Goal: Transaction & Acquisition: Download file/media

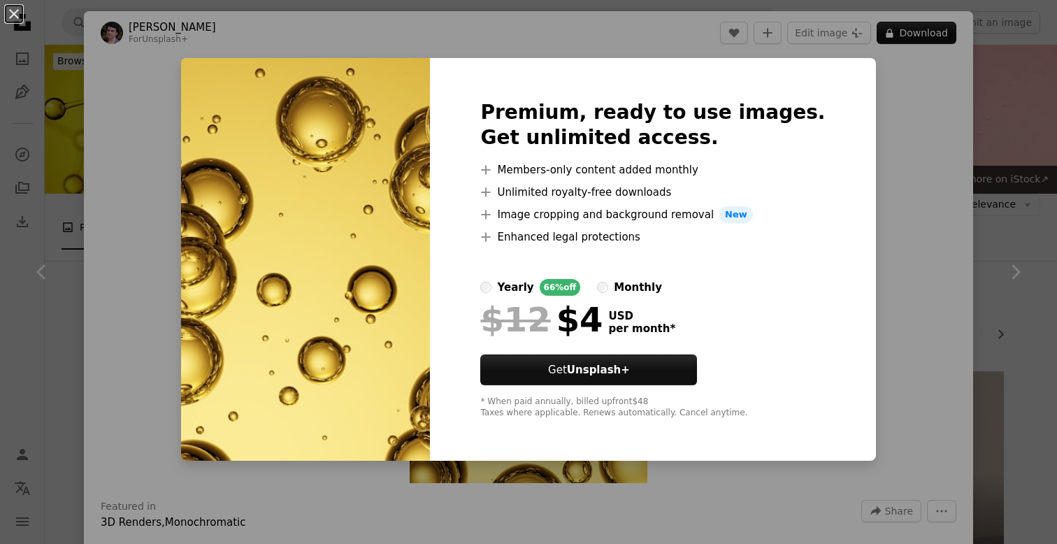
scroll to position [2770, 0]
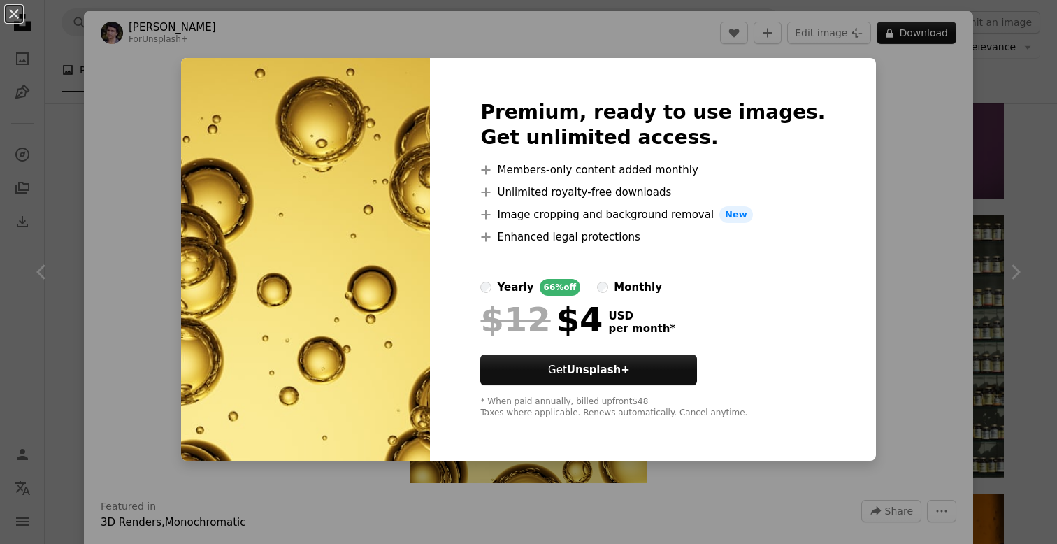
click at [1053, 198] on div "An X shape Premium, ready to use images. Get unlimited access. A plus sign Memb…" at bounding box center [528, 272] width 1057 height 544
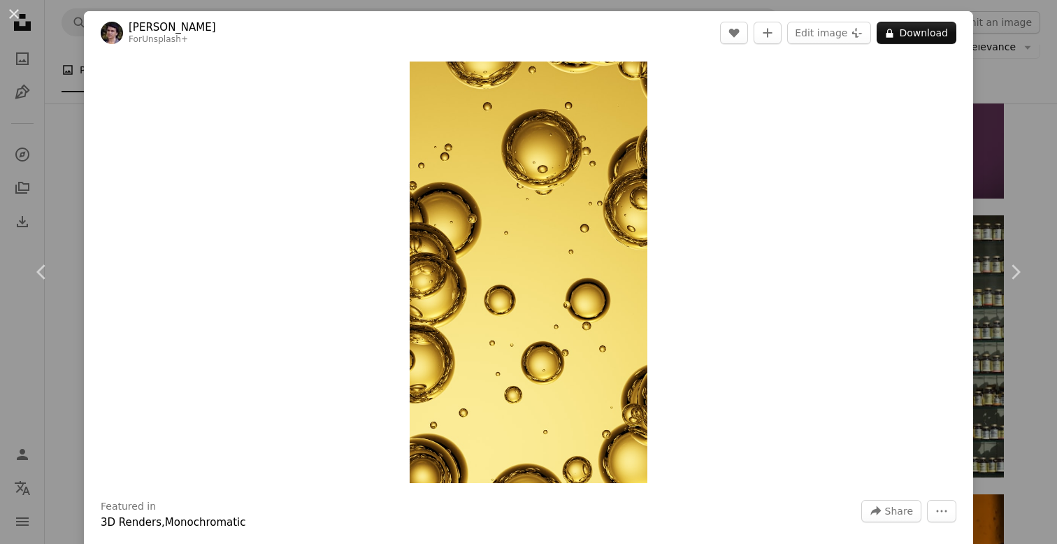
click at [1040, 201] on div "An X shape Chevron left Chevron right Rodion Kutsaiev For Unsplash+ A heart A p…" at bounding box center [528, 272] width 1057 height 544
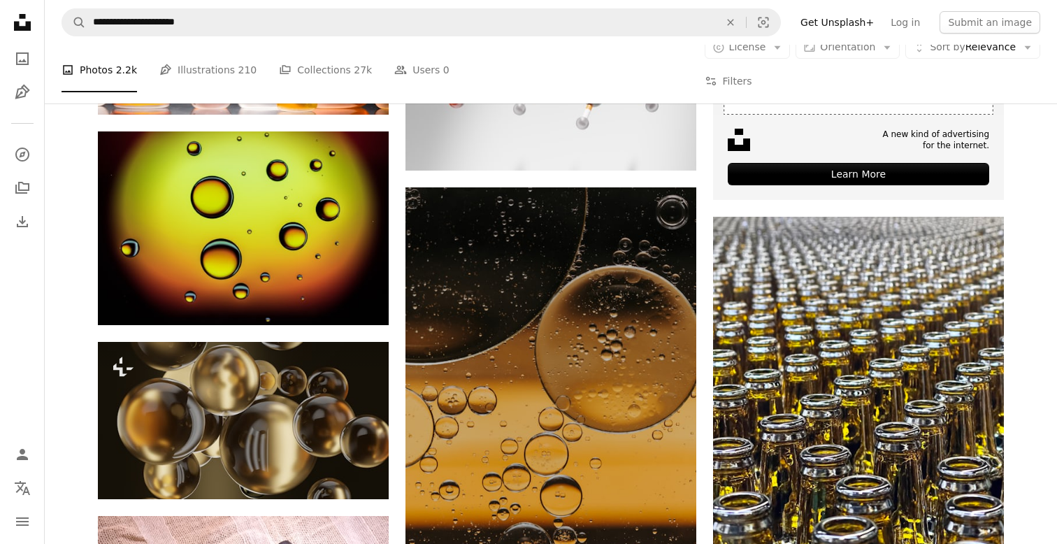
scroll to position [5450, 0]
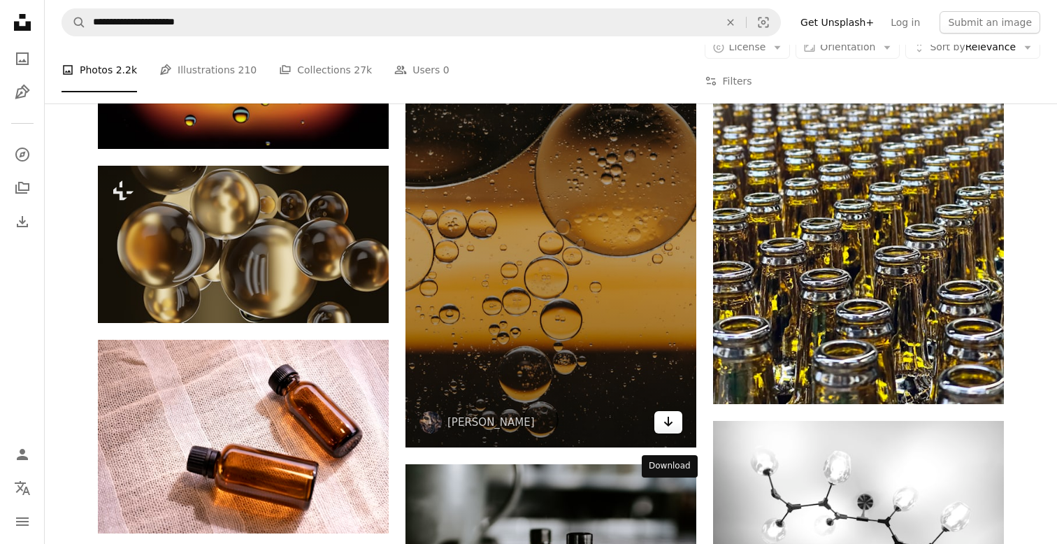
click at [668, 427] on icon "Download" at bounding box center [668, 422] width 9 height 10
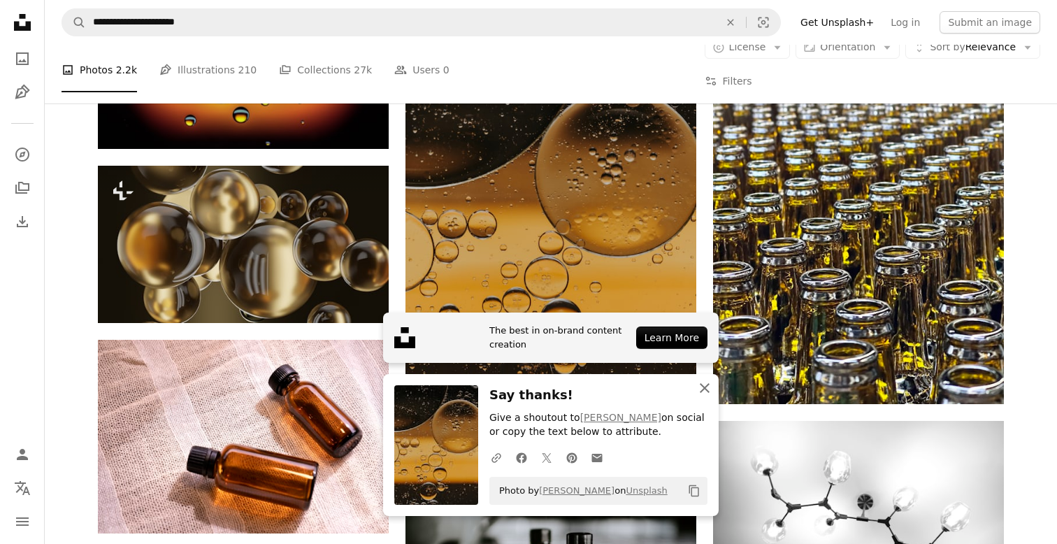
click at [705, 392] on icon "An X shape" at bounding box center [704, 388] width 17 height 17
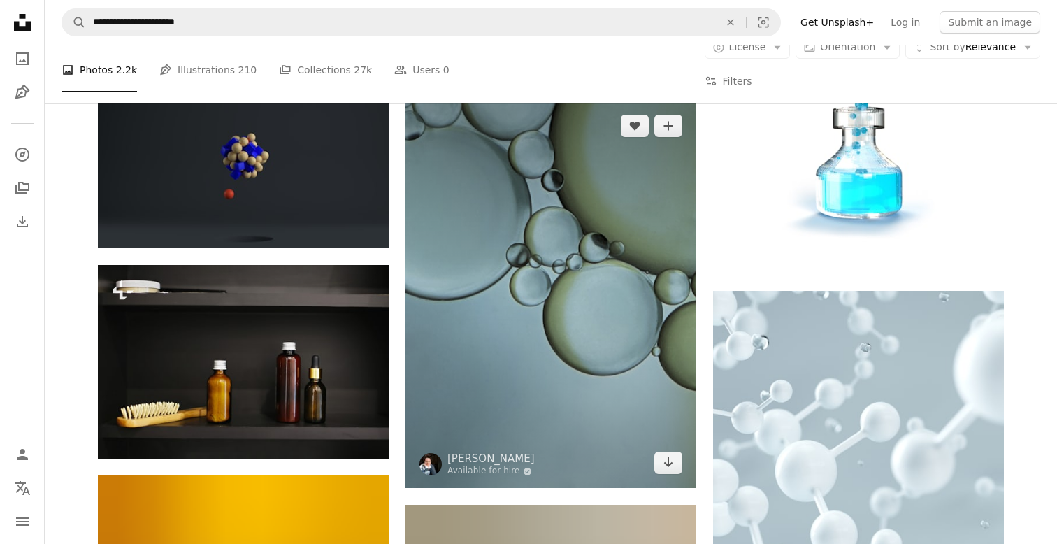
scroll to position [39878, 0]
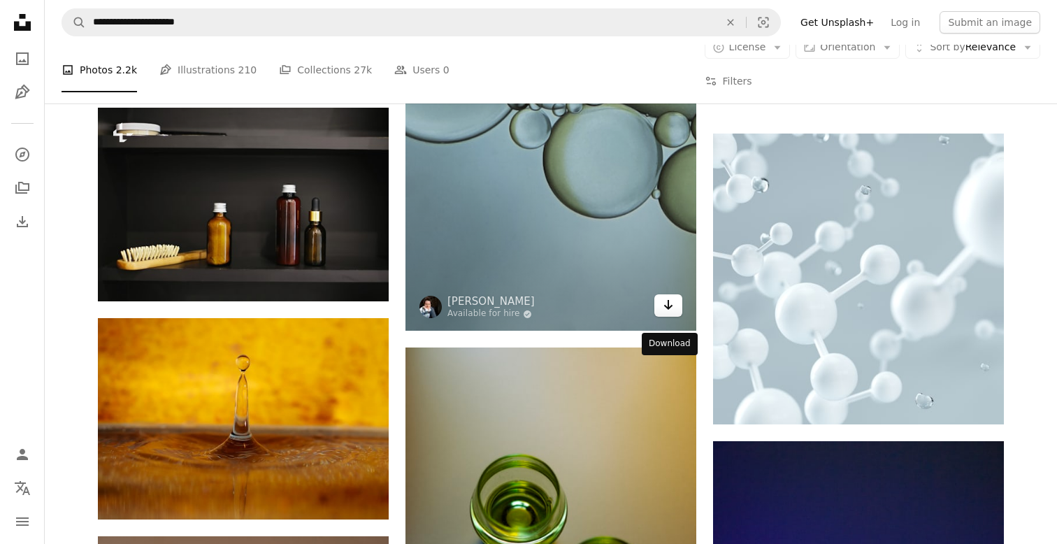
click at [671, 313] on icon "Arrow pointing down" at bounding box center [668, 304] width 11 height 17
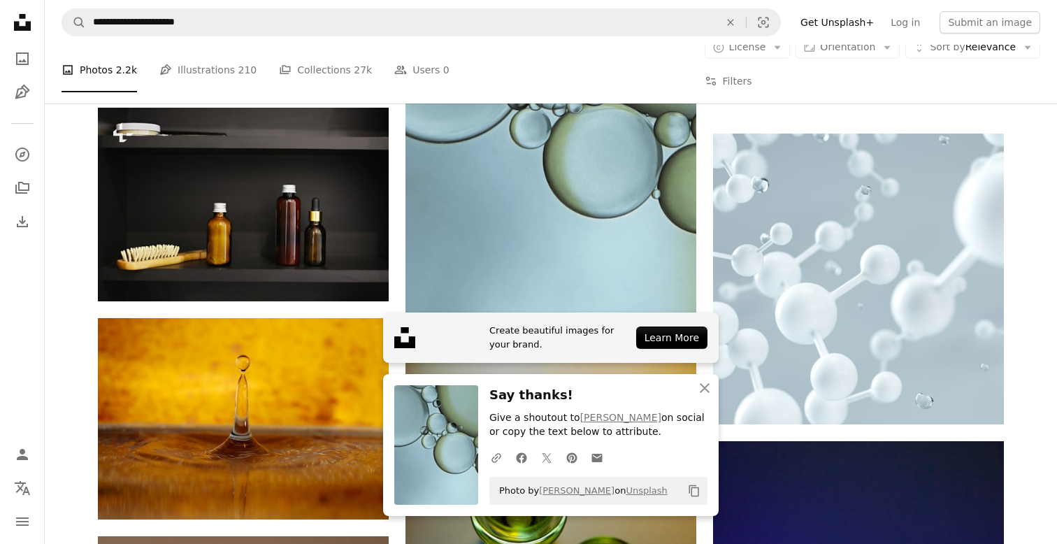
click at [706, 385] on icon "An X shape" at bounding box center [704, 388] width 17 height 17
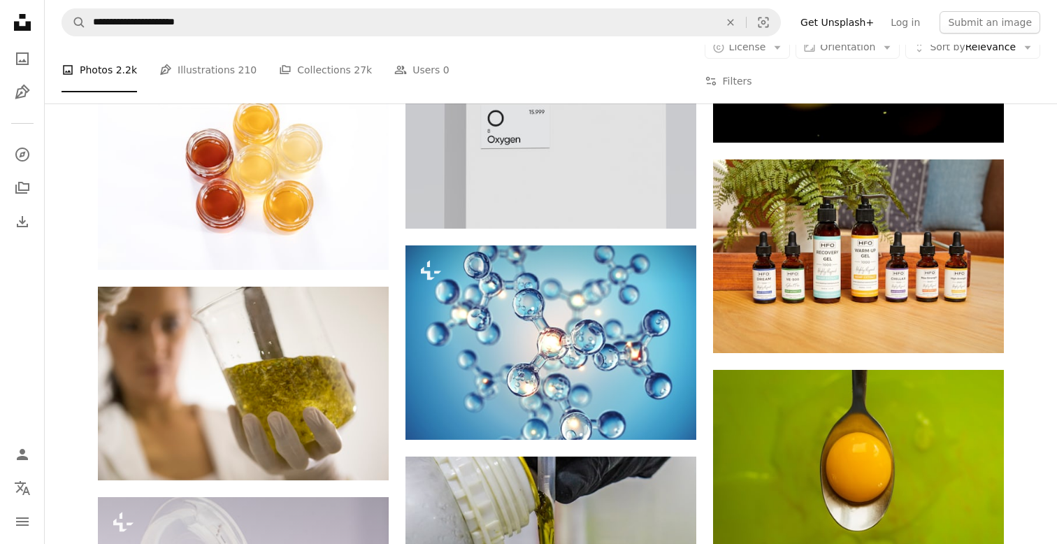
scroll to position [43037, 0]
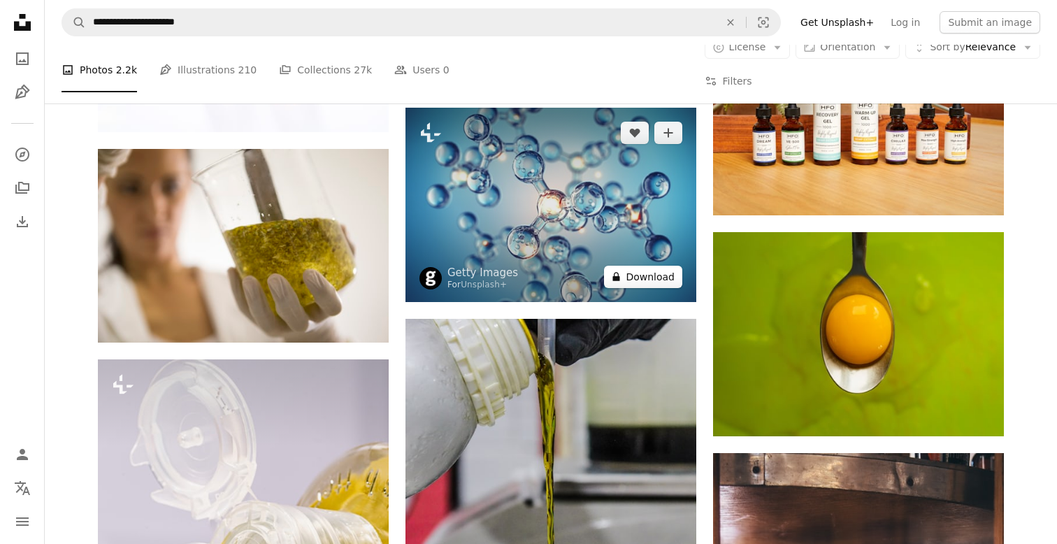
click at [647, 288] on button "A lock Download" at bounding box center [643, 277] width 78 height 22
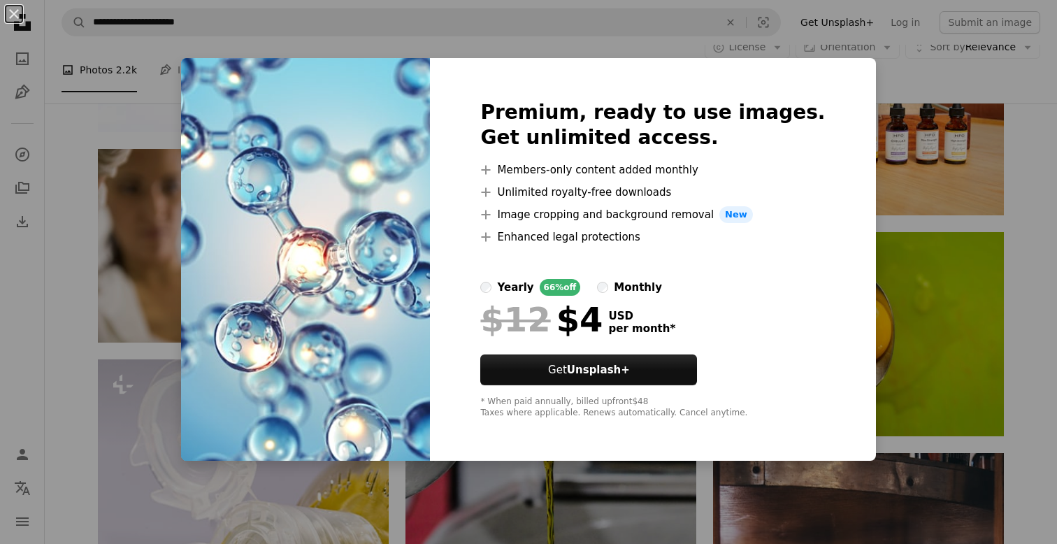
click at [1022, 139] on div "An X shape Premium, ready to use images. Get unlimited access. A plus sign Memb…" at bounding box center [528, 272] width 1057 height 544
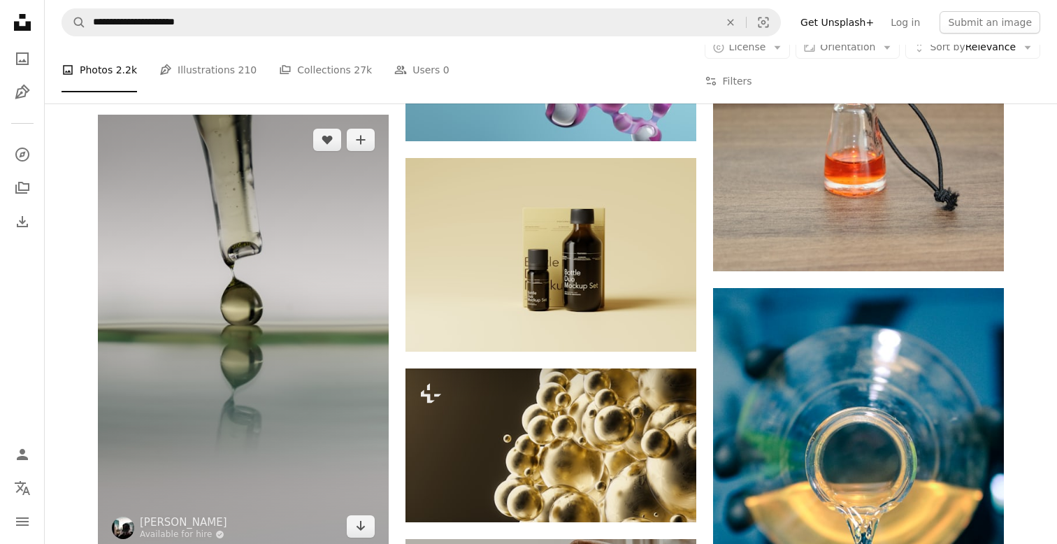
scroll to position [45507, 0]
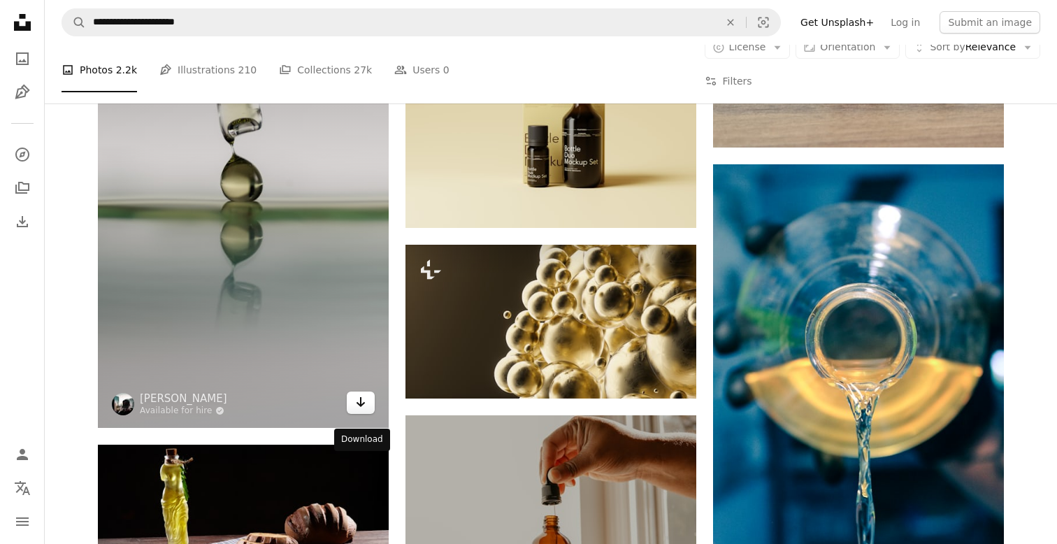
click at [355, 410] on icon "Arrow pointing down" at bounding box center [360, 402] width 11 height 17
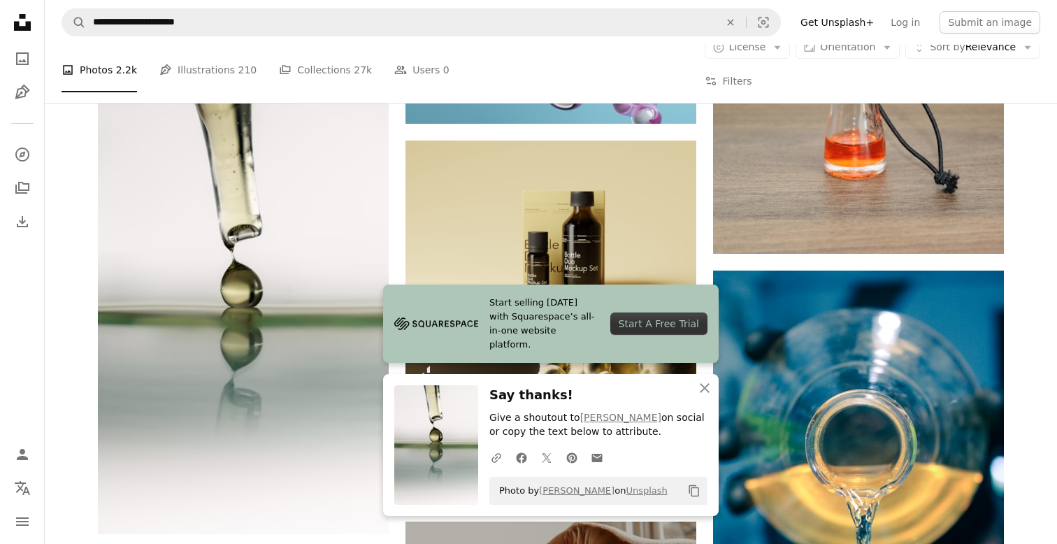
scroll to position [45157, 0]
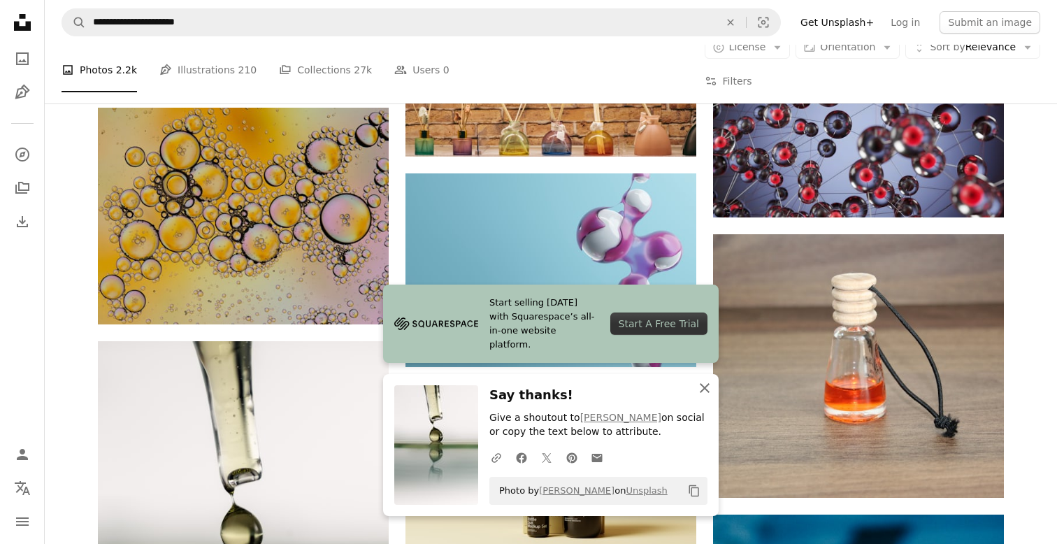
click at [711, 389] on icon "An X shape" at bounding box center [704, 388] width 17 height 17
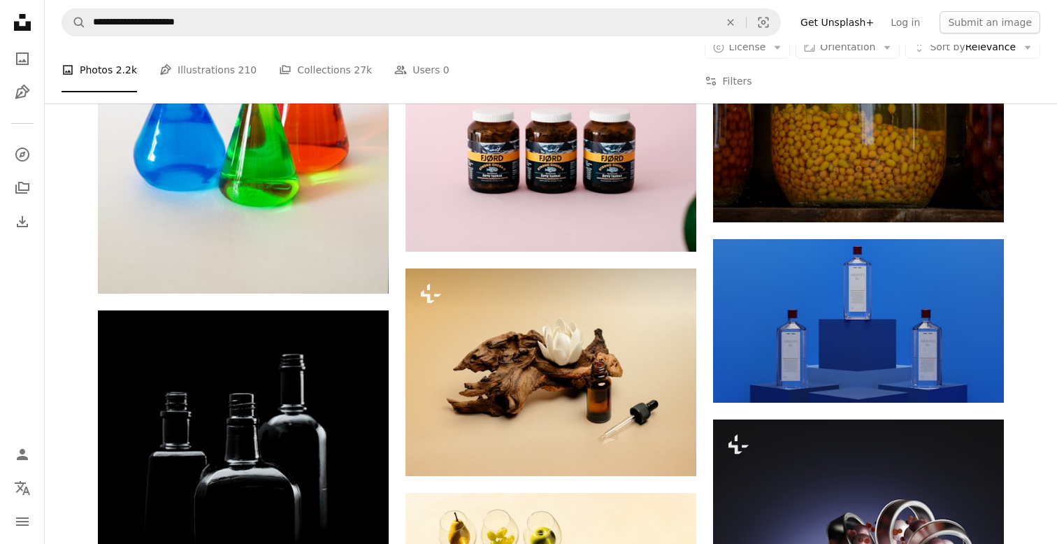
scroll to position [71560, 0]
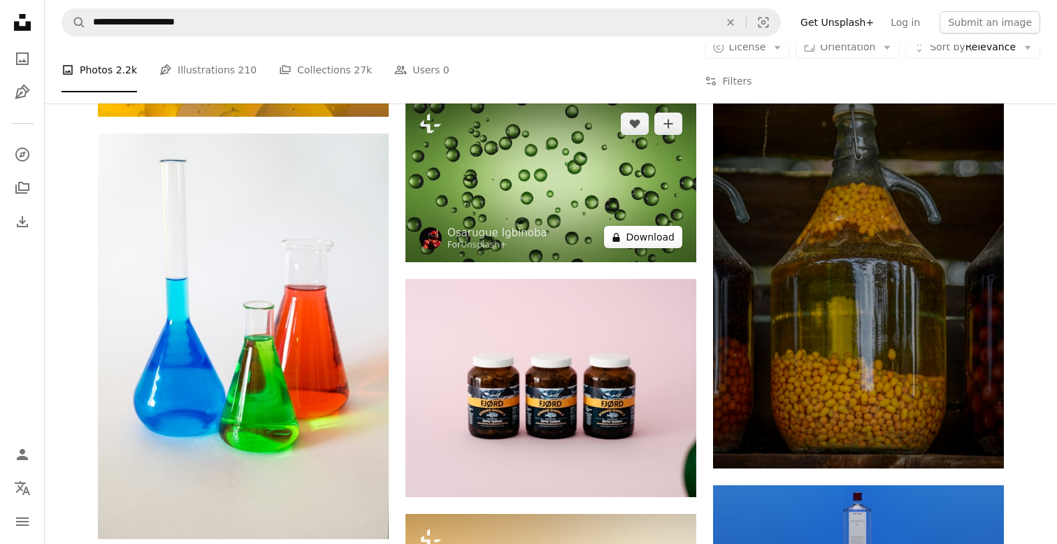
click at [659, 248] on button "A lock Download" at bounding box center [643, 237] width 78 height 22
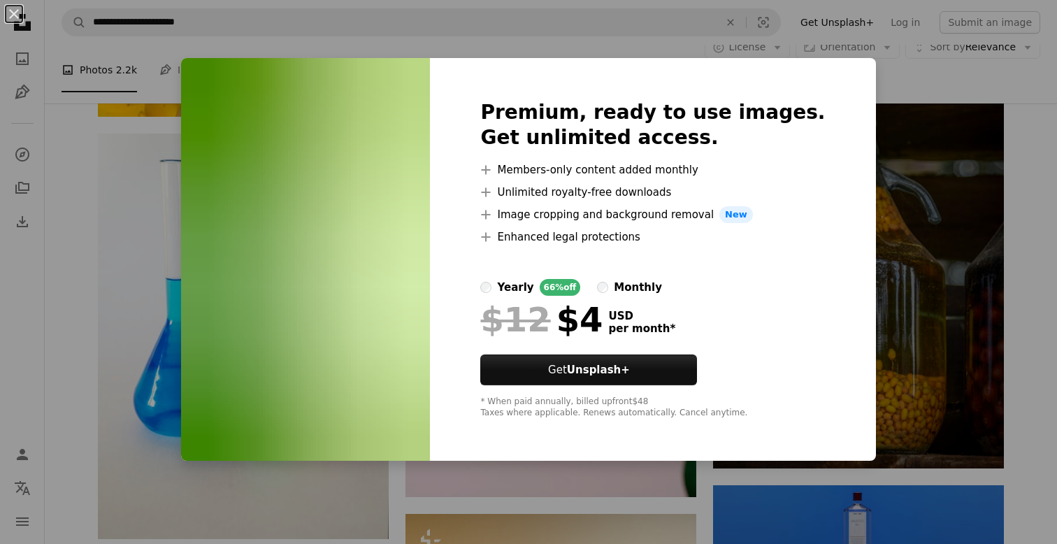
scroll to position [71563, 0]
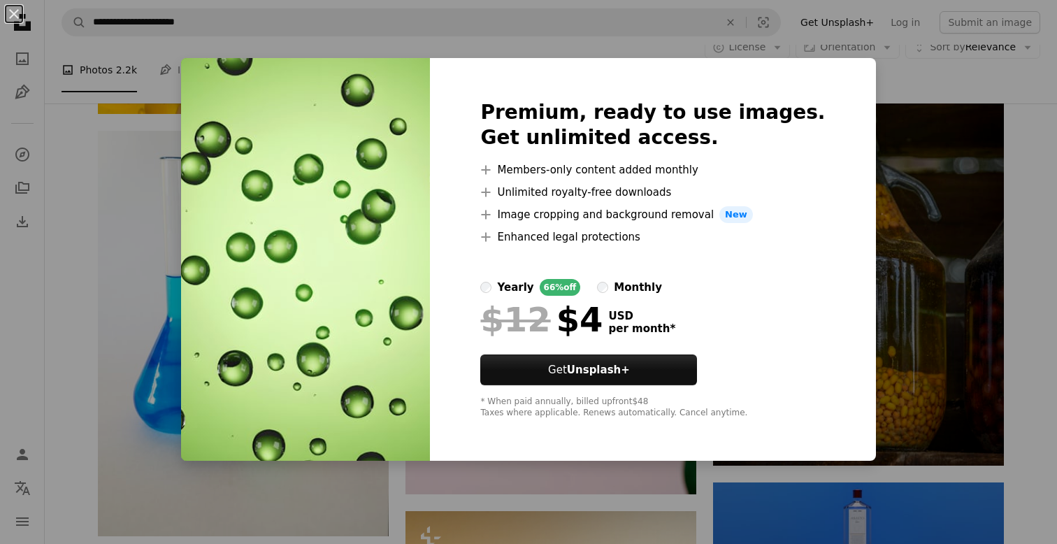
click at [1034, 135] on div "An X shape Premium, ready to use images. Get unlimited access. A plus sign Memb…" at bounding box center [528, 272] width 1057 height 544
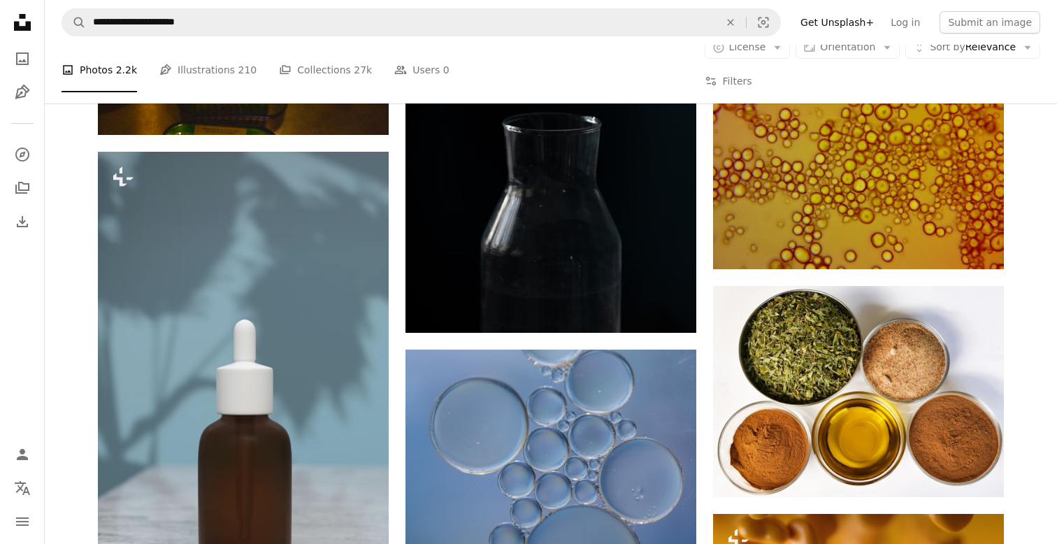
scroll to position [89620, 0]
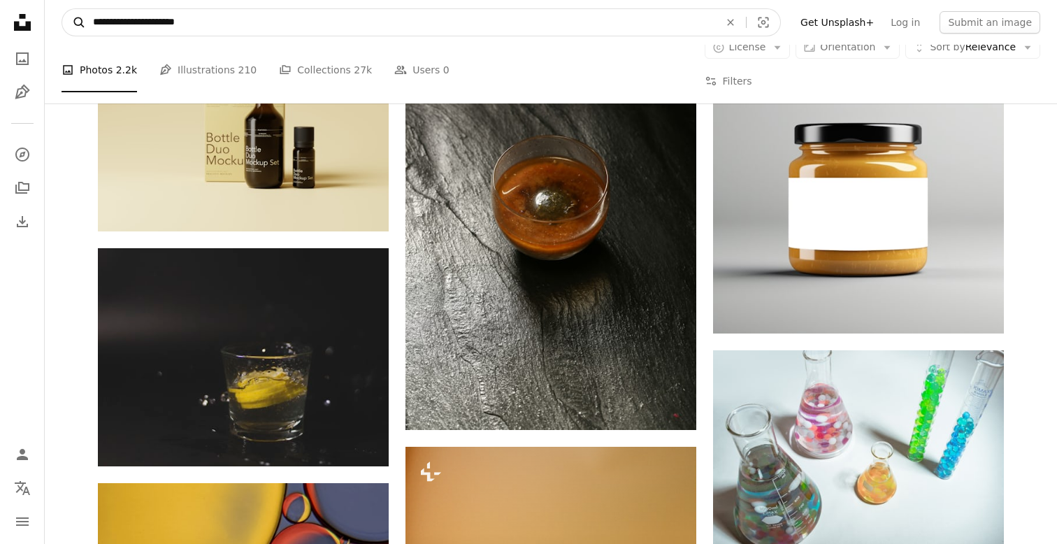
drag, startPoint x: 149, startPoint y: 24, endPoint x: 77, endPoint y: 13, distance: 72.9
click at [77, 13] on form "**********" at bounding box center [422, 22] width 720 height 28
type input "*********"
click at [74, 22] on button "A magnifying glass" at bounding box center [74, 22] width 24 height 27
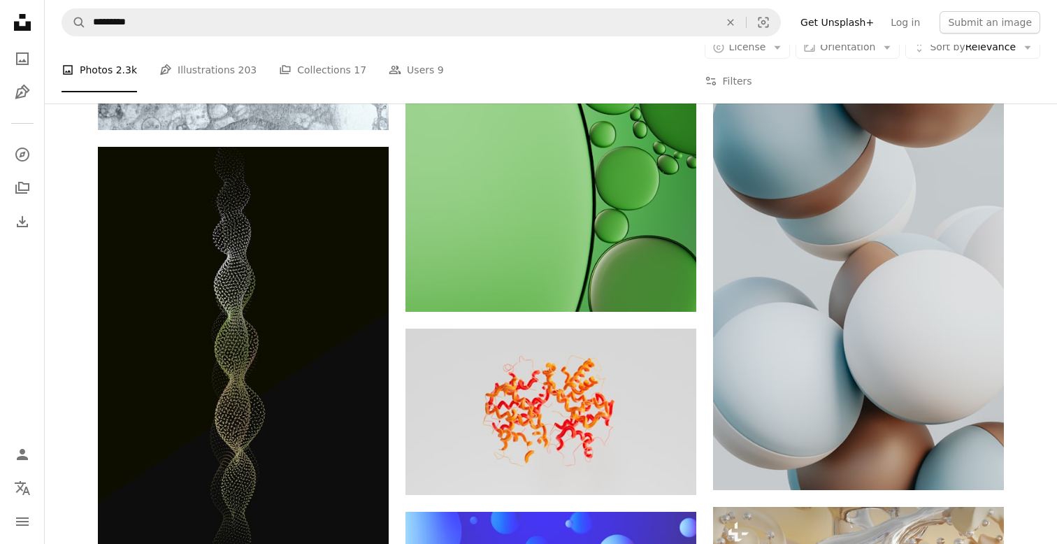
scroll to position [2063, 0]
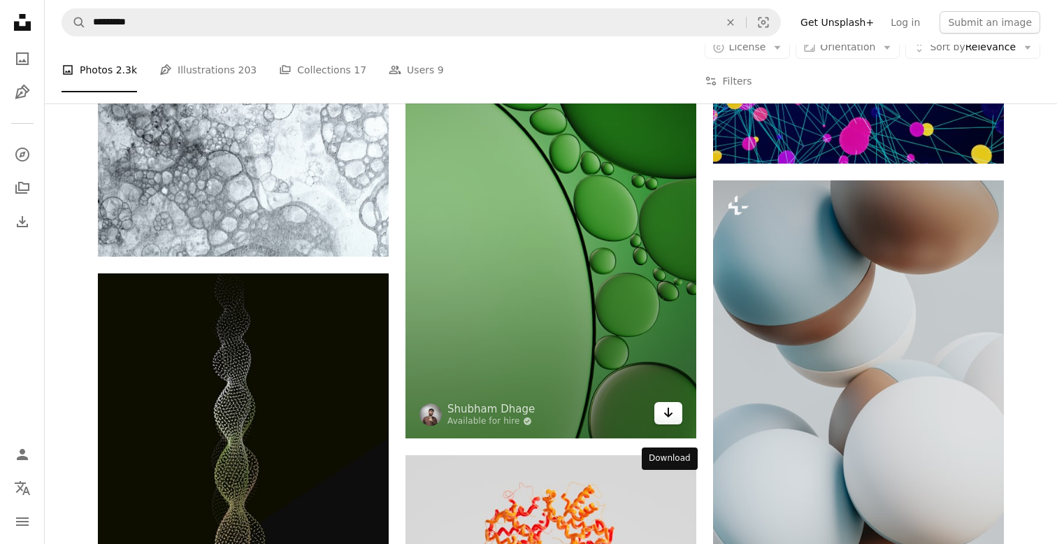
click at [672, 421] on icon "Arrow pointing down" at bounding box center [668, 412] width 11 height 17
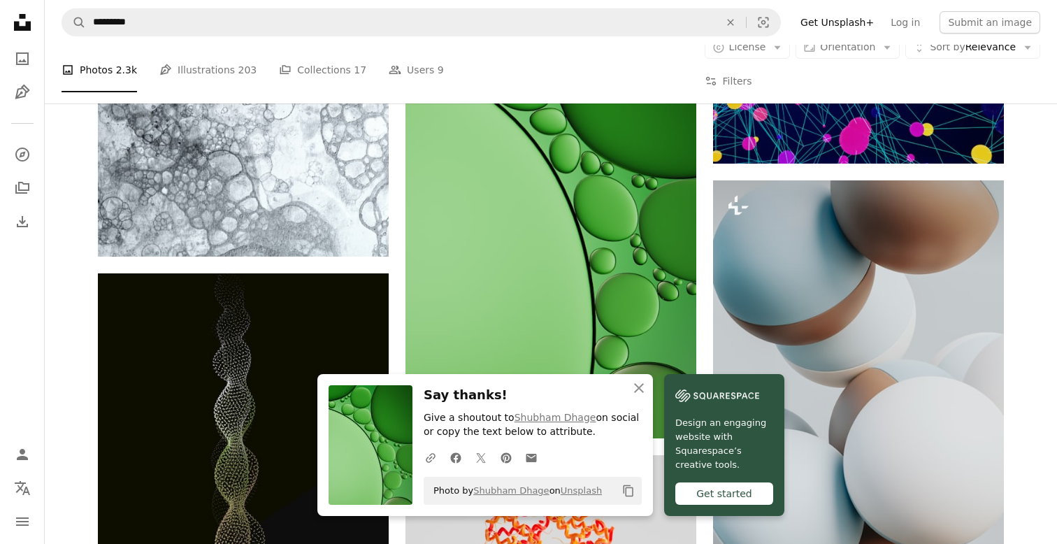
click at [1036, 308] on div "Plus sign for Unsplash+ A heart A plus sign Getty Images For Unsplash+ A lock D…" at bounding box center [551, 362] width 1012 height 4107
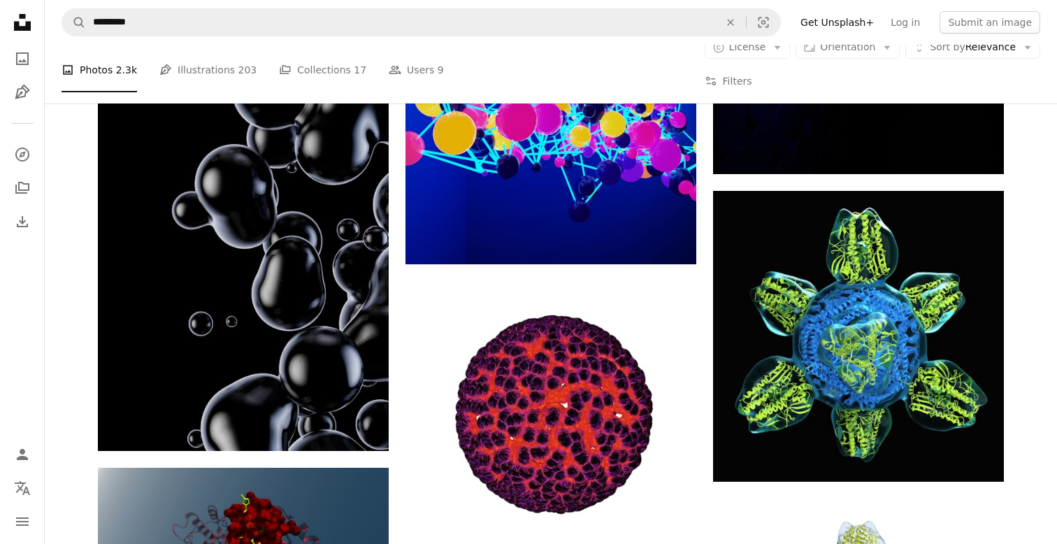
scroll to position [7190, 0]
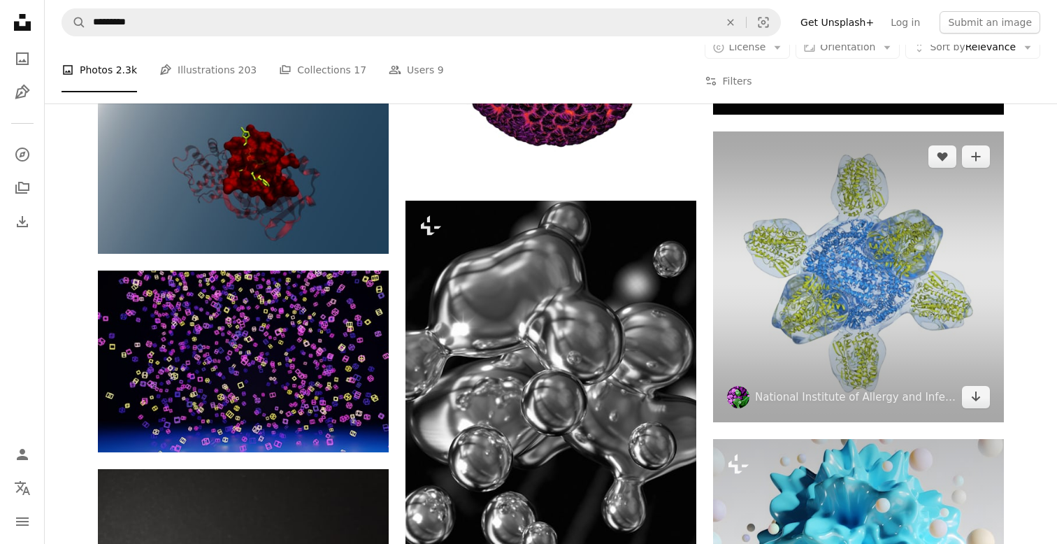
click at [843, 322] on img at bounding box center [858, 276] width 291 height 291
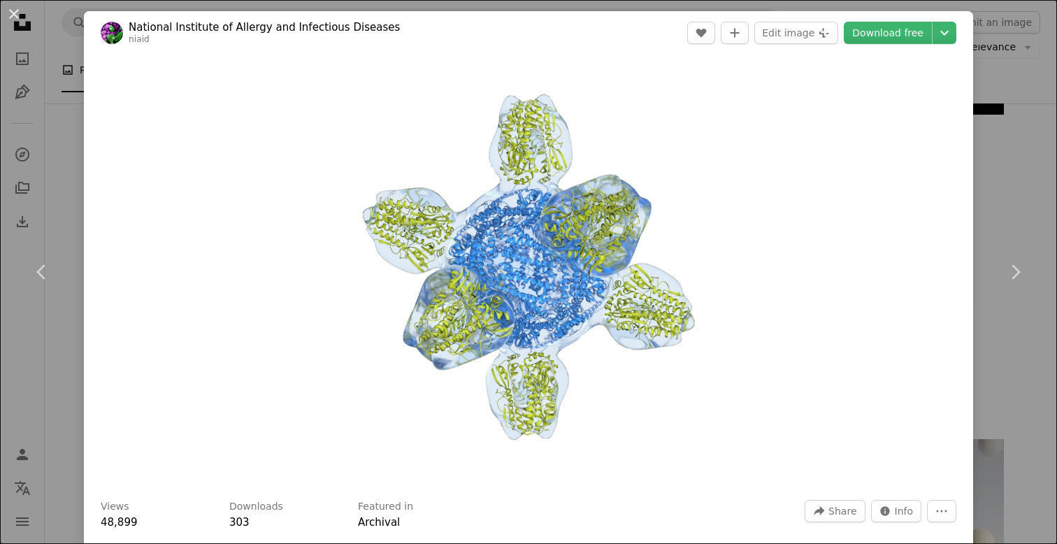
click at [1031, 146] on div "An X shape Chevron left Chevron right National Institute of Allergy and Infecti…" at bounding box center [528, 272] width 1057 height 544
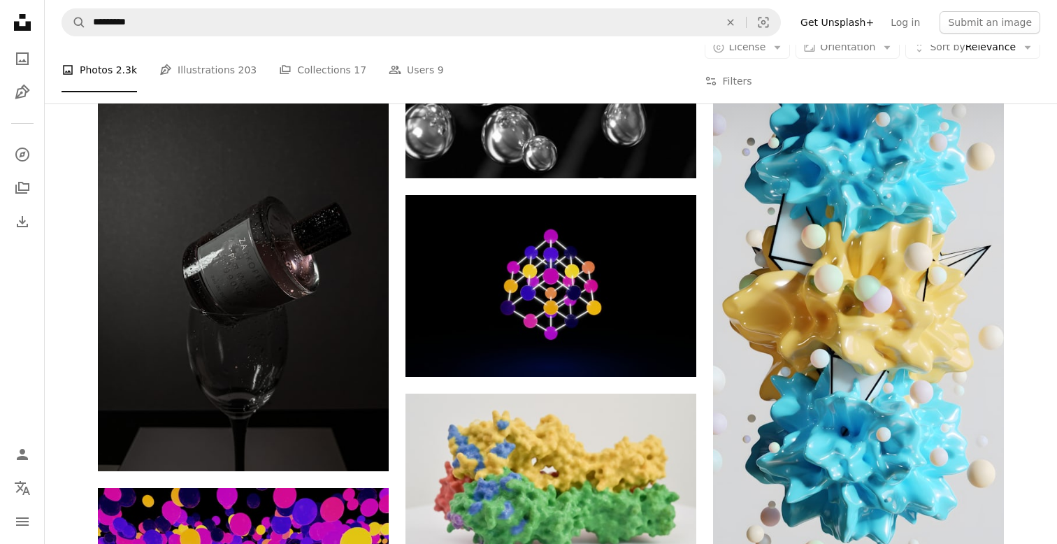
scroll to position [7316, 0]
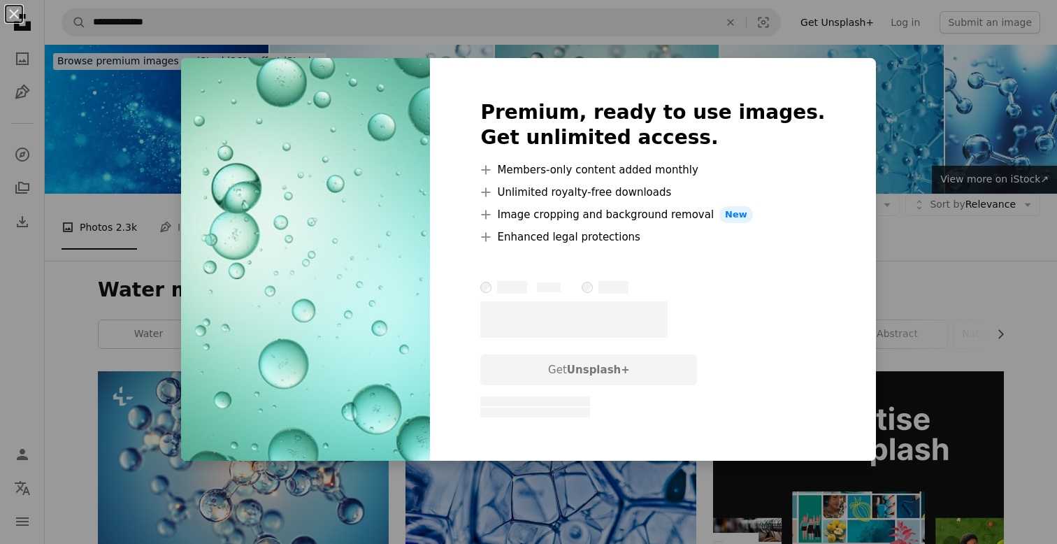
scroll to position [2872, 0]
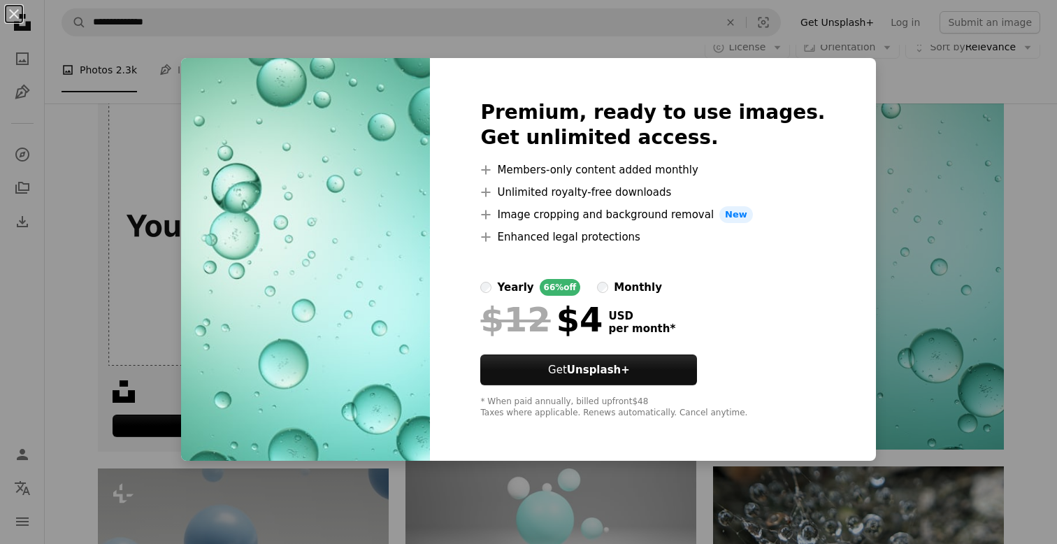
click at [1038, 218] on div "An X shape Premium, ready to use images. Get unlimited access. A plus sign Memb…" at bounding box center [528, 272] width 1057 height 544
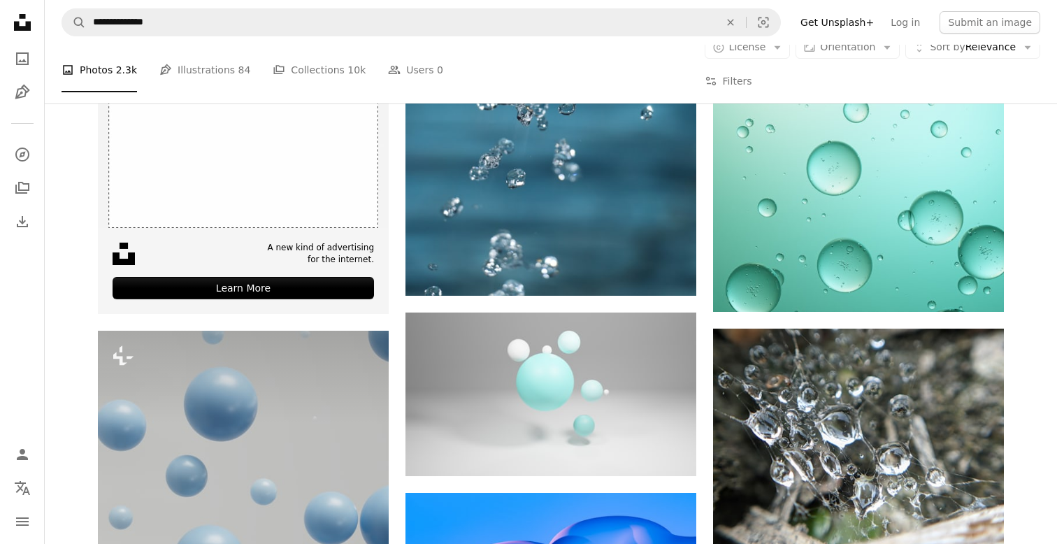
scroll to position [2971, 0]
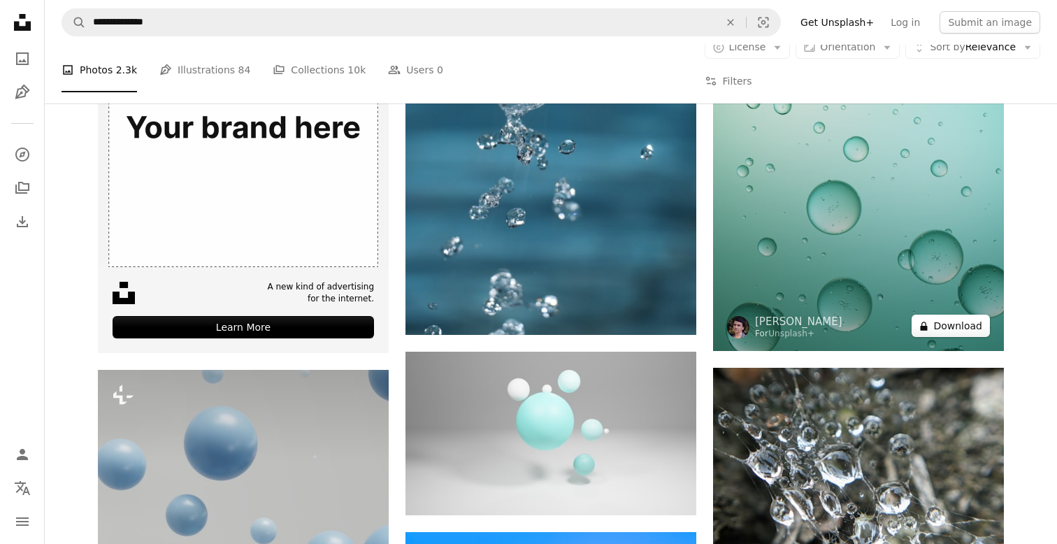
click at [976, 317] on button "A lock Download" at bounding box center [951, 326] width 78 height 22
click at [924, 185] on img at bounding box center [858, 92] width 291 height 517
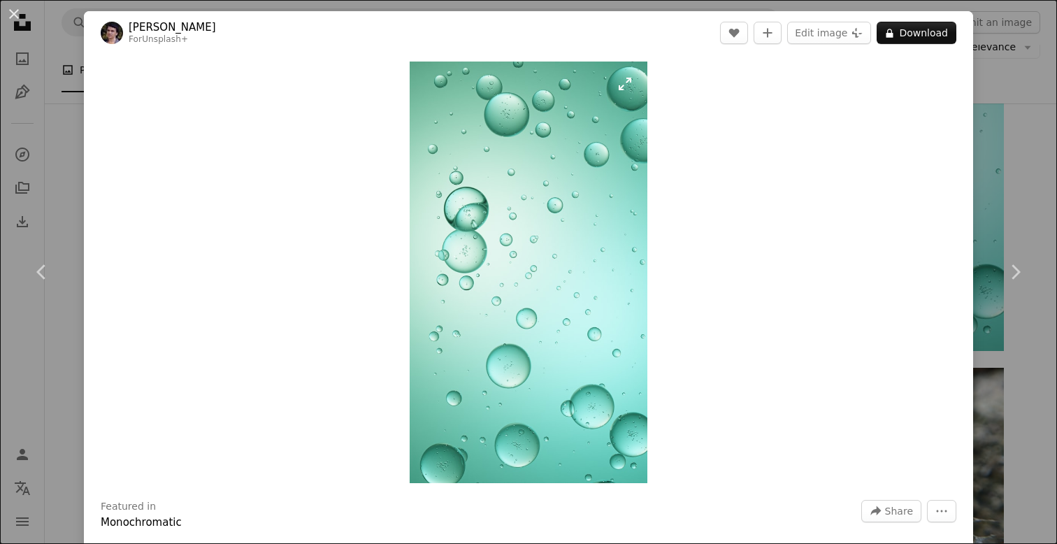
click at [531, 205] on img "Zoom in on this image" at bounding box center [528, 273] width 237 height 422
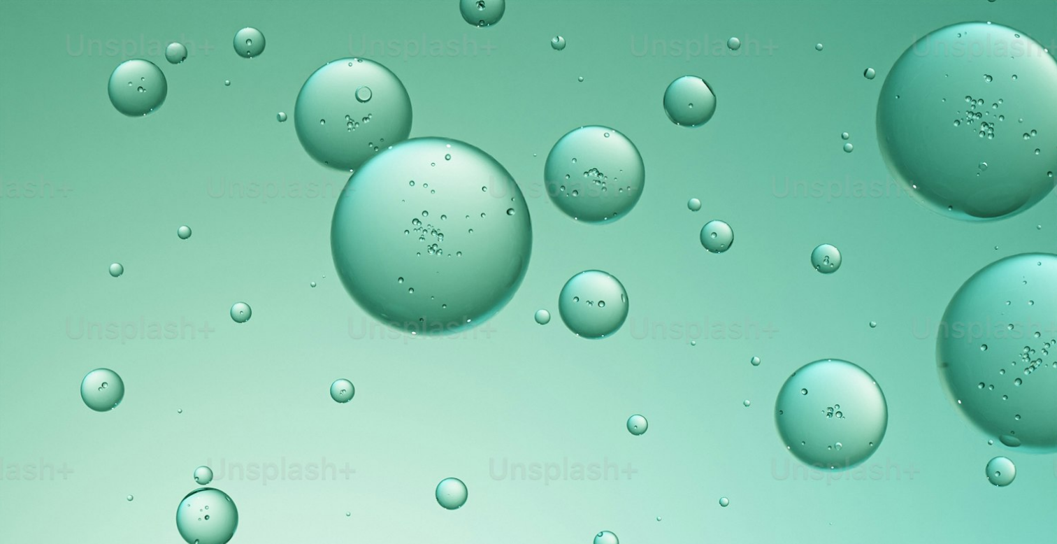
scroll to position [669, 0]
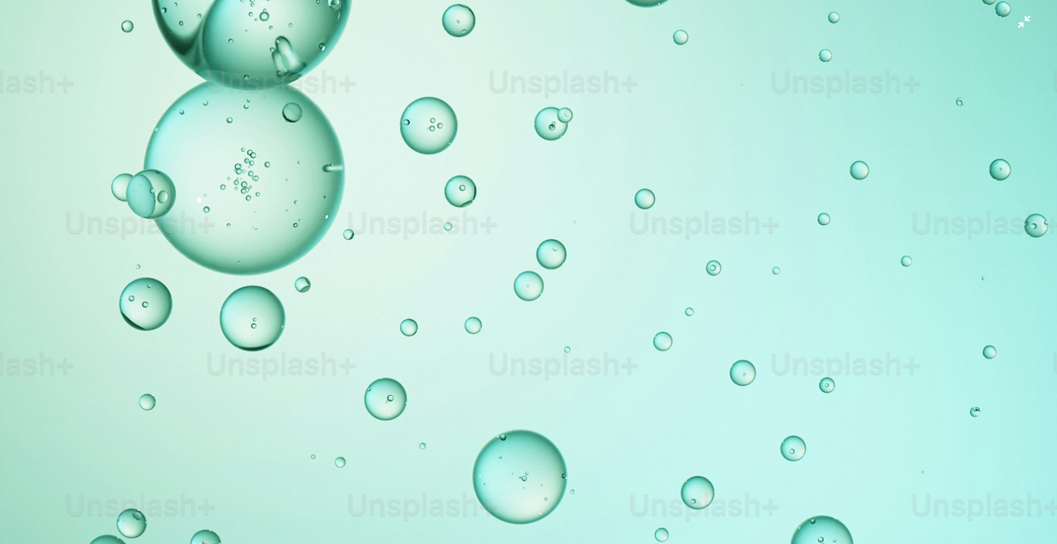
click at [1026, 21] on div at bounding box center [528, 271] width 1059 height 545
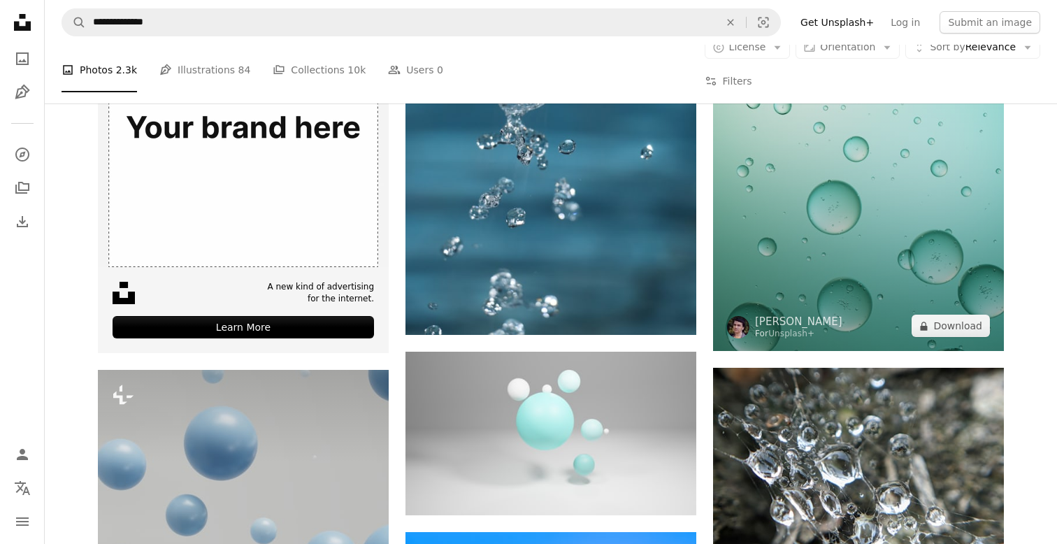
click at [866, 248] on img at bounding box center [858, 92] width 291 height 517
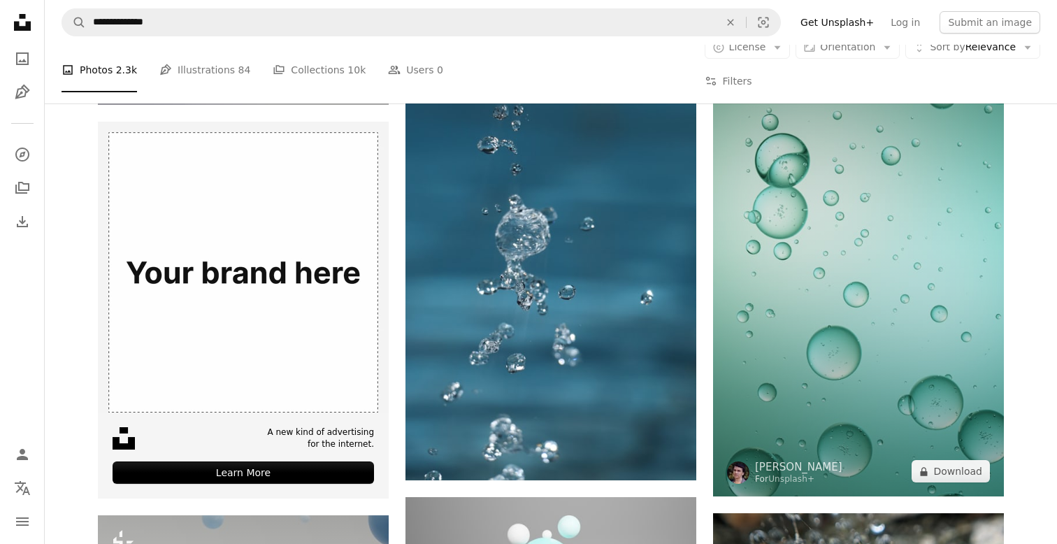
click at [850, 245] on img at bounding box center [858, 238] width 291 height 517
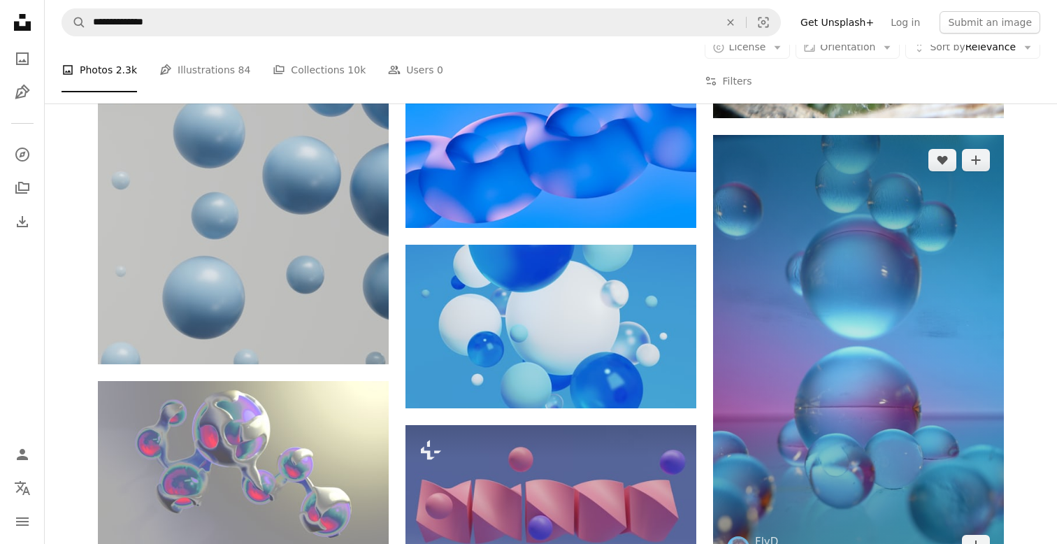
scroll to position [3025, 0]
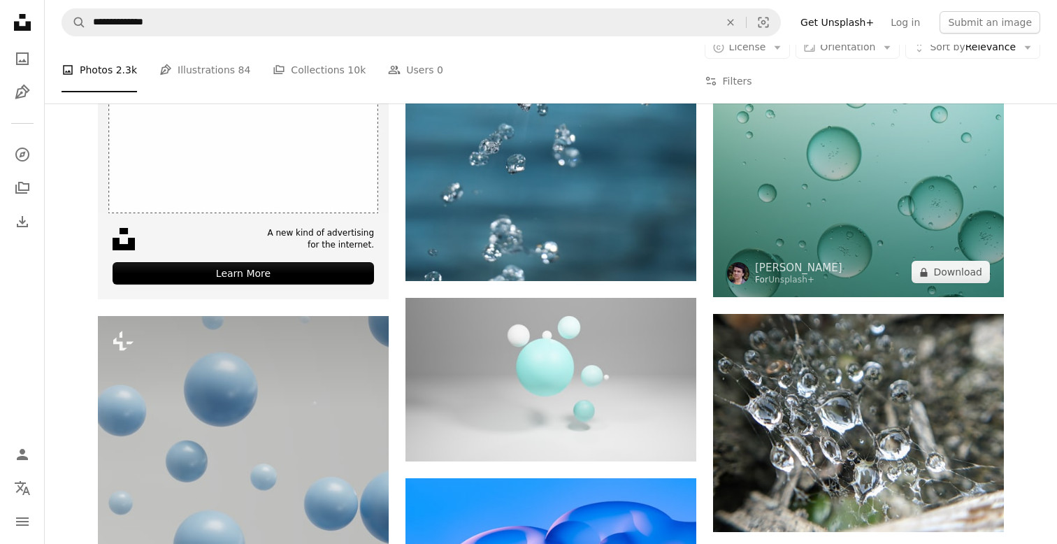
click at [791, 229] on img at bounding box center [858, 38] width 291 height 517
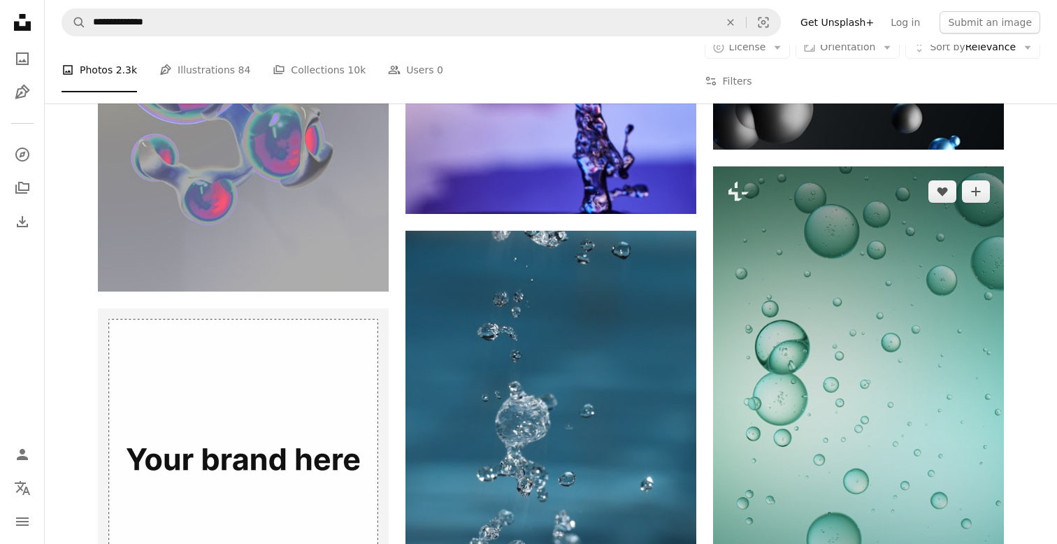
scroll to position [2790, 0]
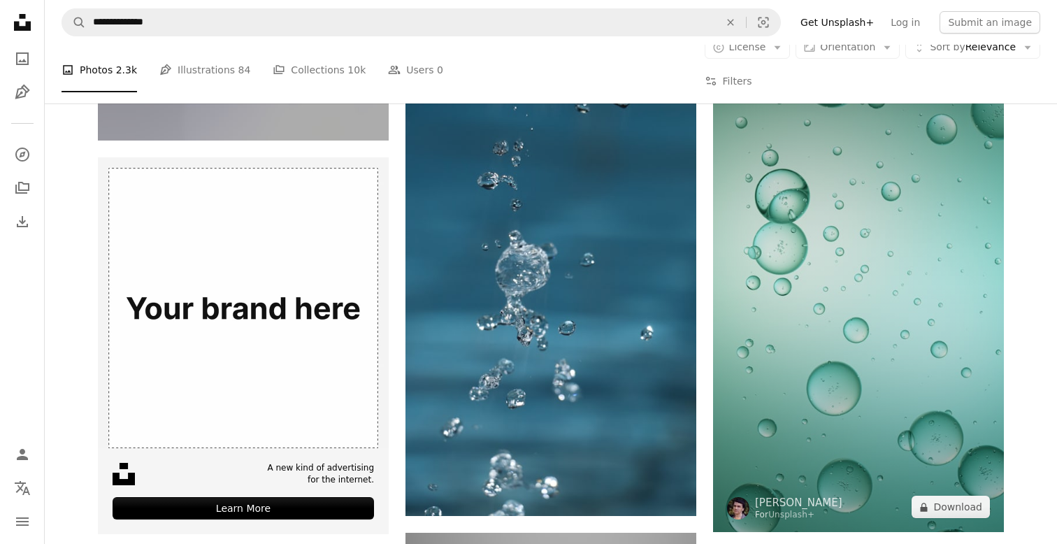
click at [873, 186] on img at bounding box center [858, 273] width 291 height 517
click at [887, 221] on img at bounding box center [858, 273] width 291 height 517
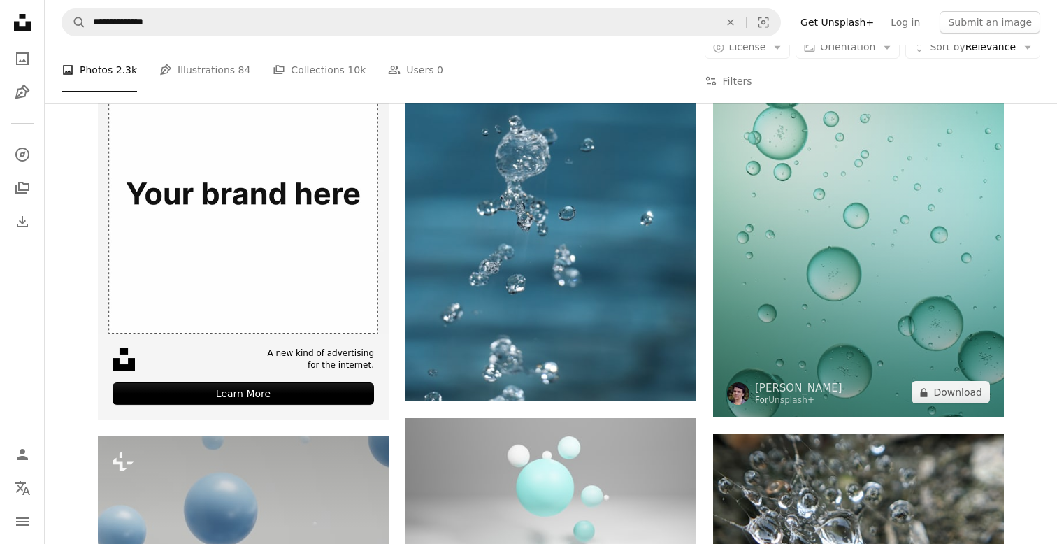
scroll to position [3032, 0]
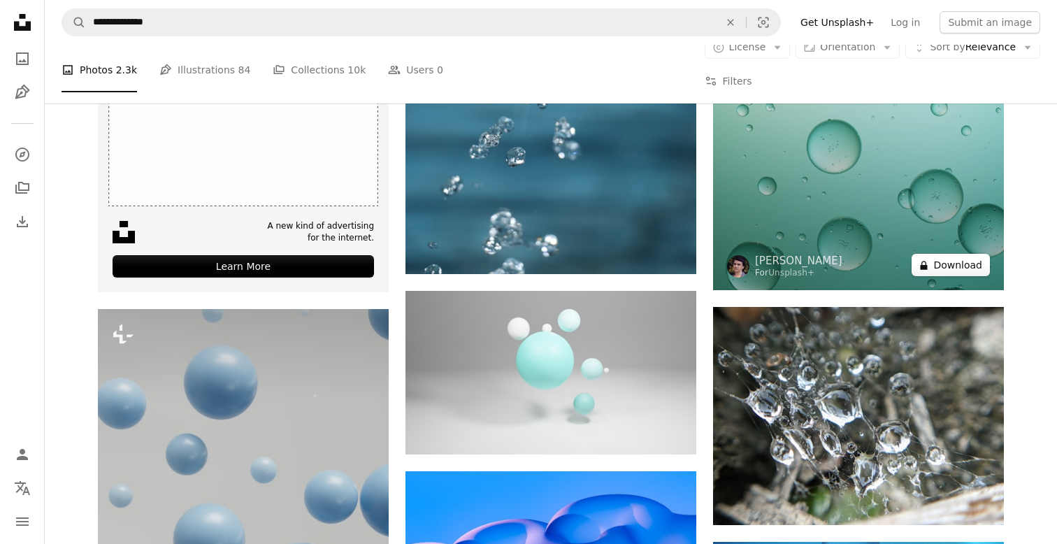
click at [961, 276] on button "A lock Download" at bounding box center [951, 265] width 78 height 22
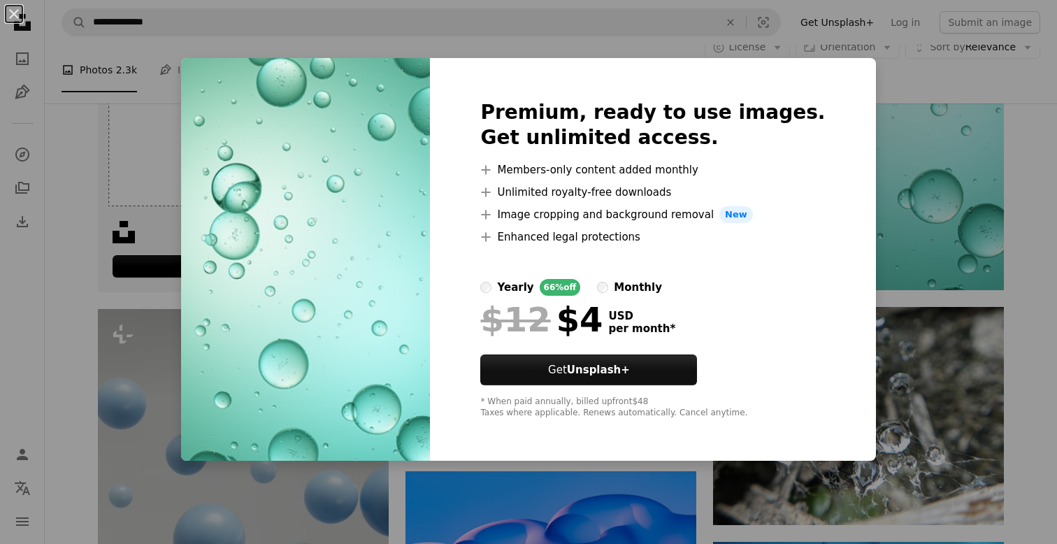
click at [1037, 215] on div "An X shape Premium, ready to use images. Get unlimited access. A plus sign Memb…" at bounding box center [528, 272] width 1057 height 544
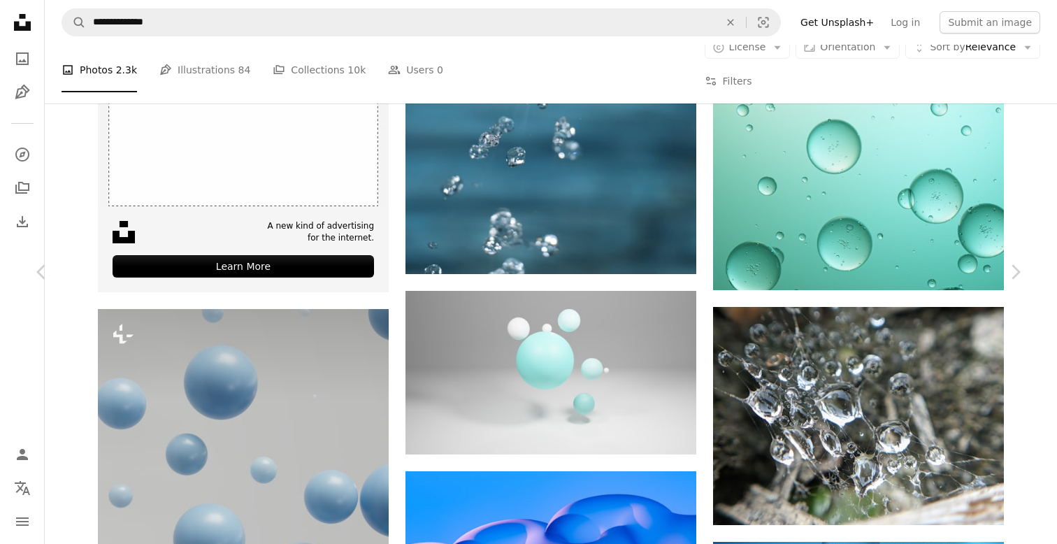
scroll to position [2790, 0]
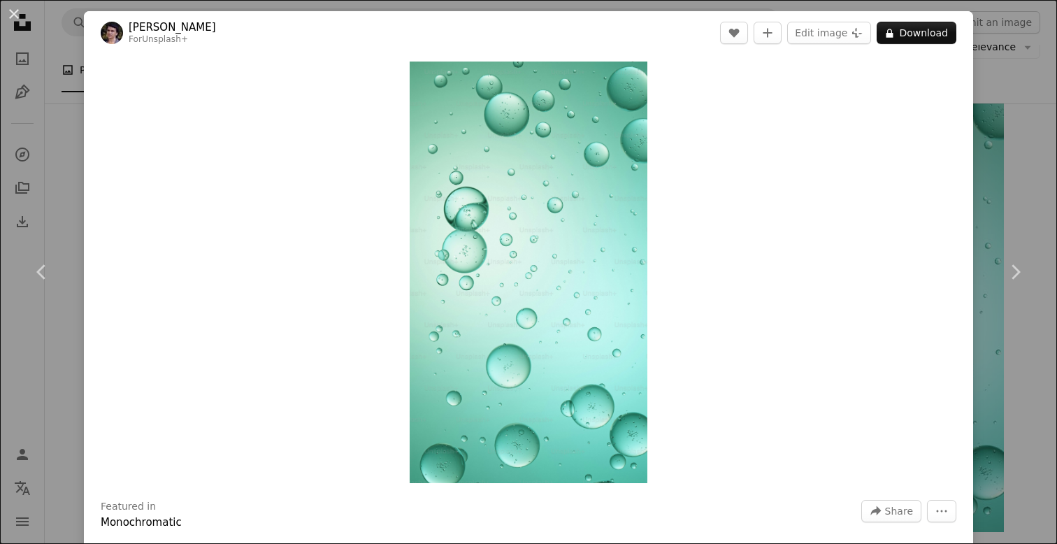
click at [62, 171] on div "An X shape Chevron left Chevron right Rodion Kutsaiev For Unsplash+ A heart A p…" at bounding box center [528, 272] width 1057 height 544
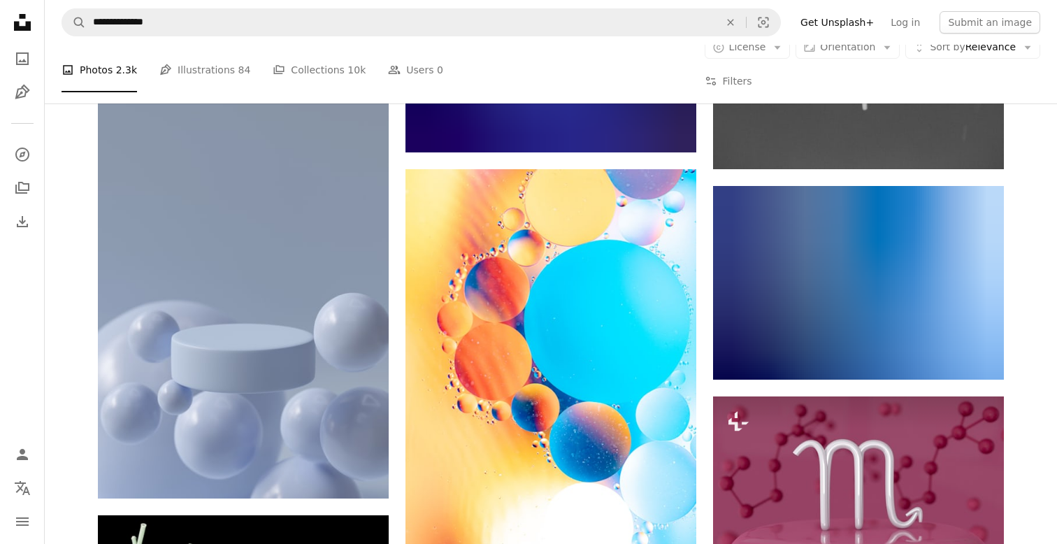
scroll to position [41642, 0]
